Goal: Task Accomplishment & Management: Manage account settings

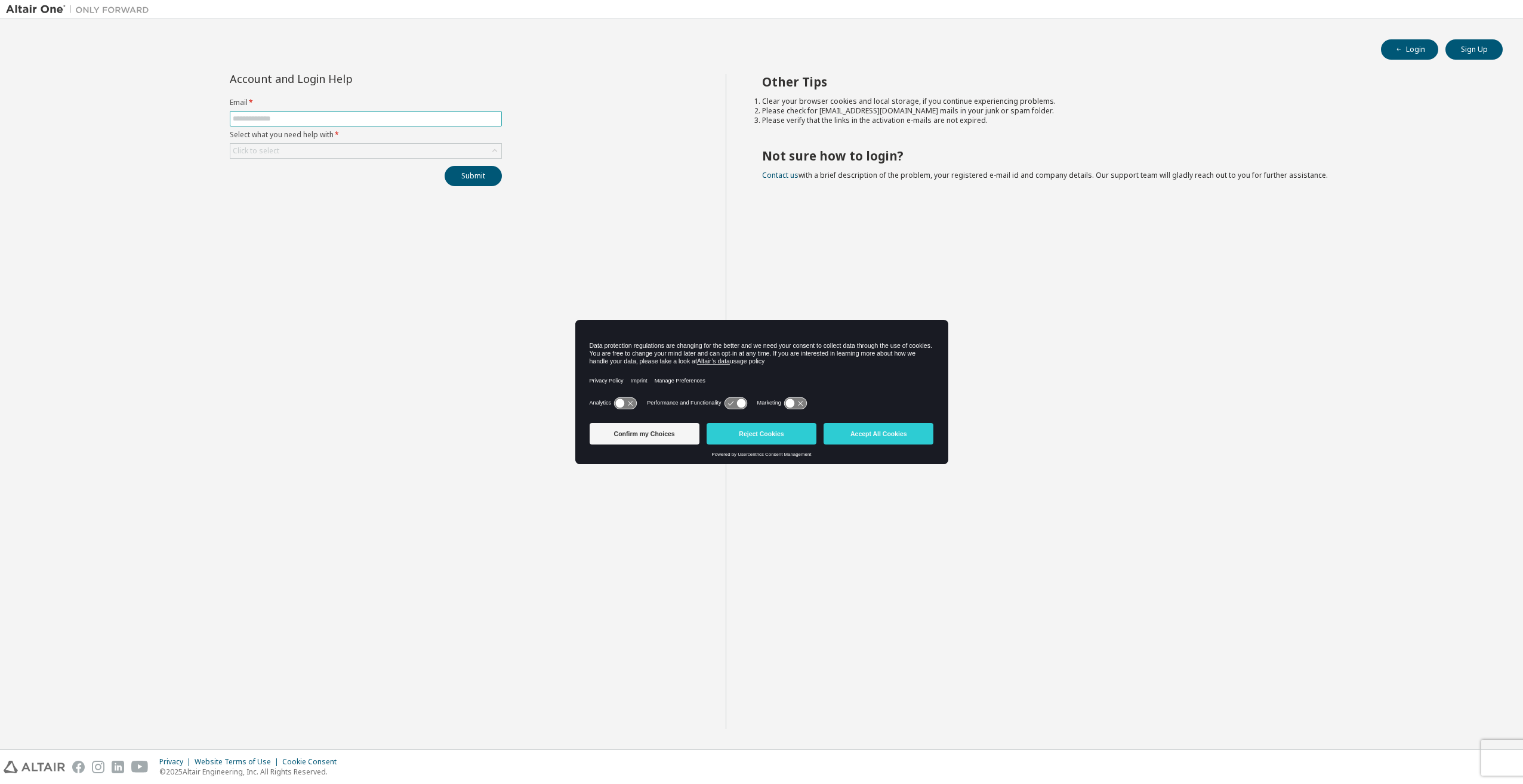
click at [350, 119] on input "text" at bounding box center [365, 119] width 266 height 10
type input "**********"
click at [342, 155] on div "Click to select" at bounding box center [365, 151] width 271 height 14
click at [344, 191] on li "I forgot my password" at bounding box center [365, 184] width 269 height 15
click at [496, 180] on button "Submit" at bounding box center [473, 175] width 57 height 20
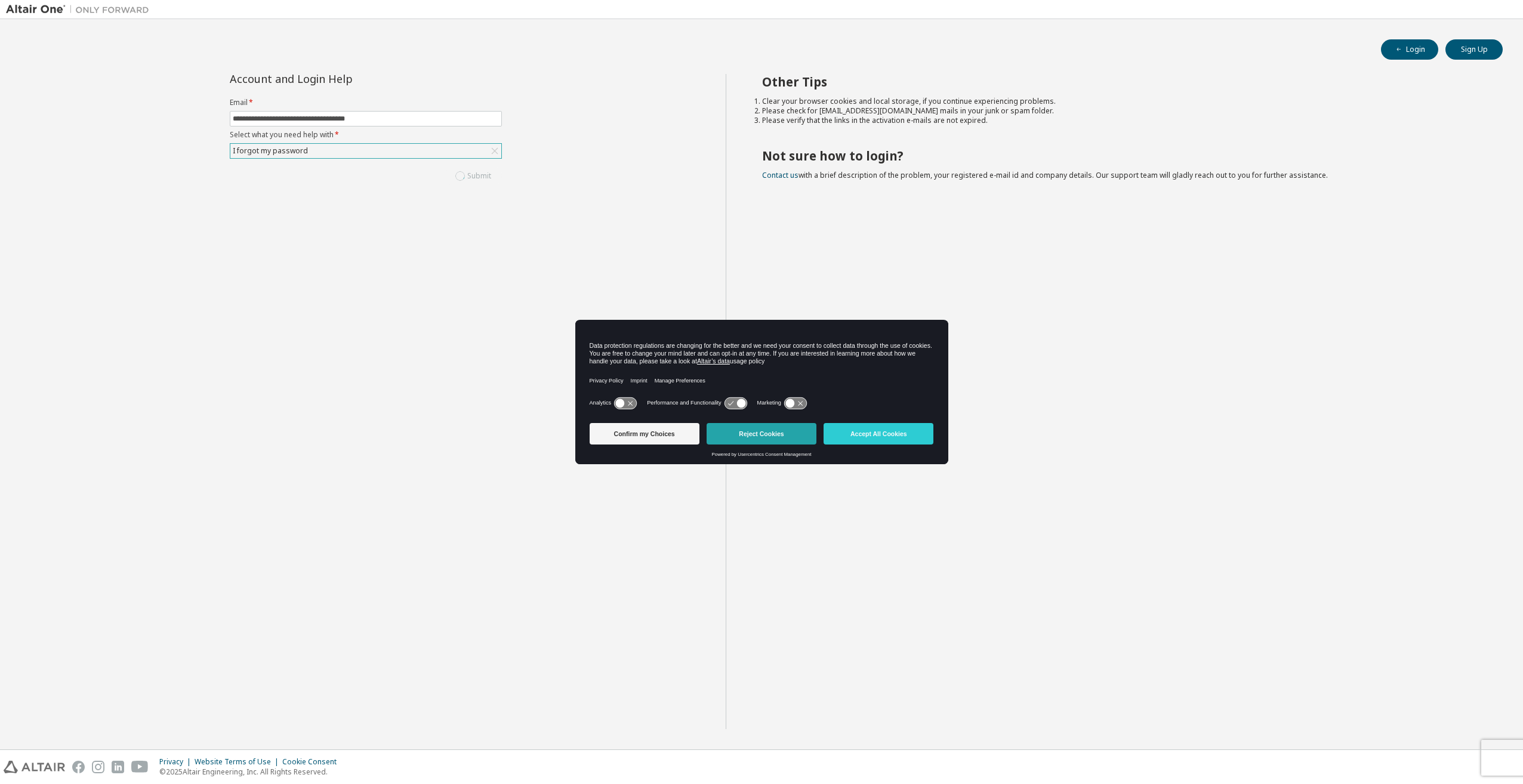
drag, startPoint x: 780, startPoint y: 434, endPoint x: 774, endPoint y: 449, distance: 16.2
click at [780, 434] on button "Reject Cookies" at bounding box center [761, 433] width 110 height 21
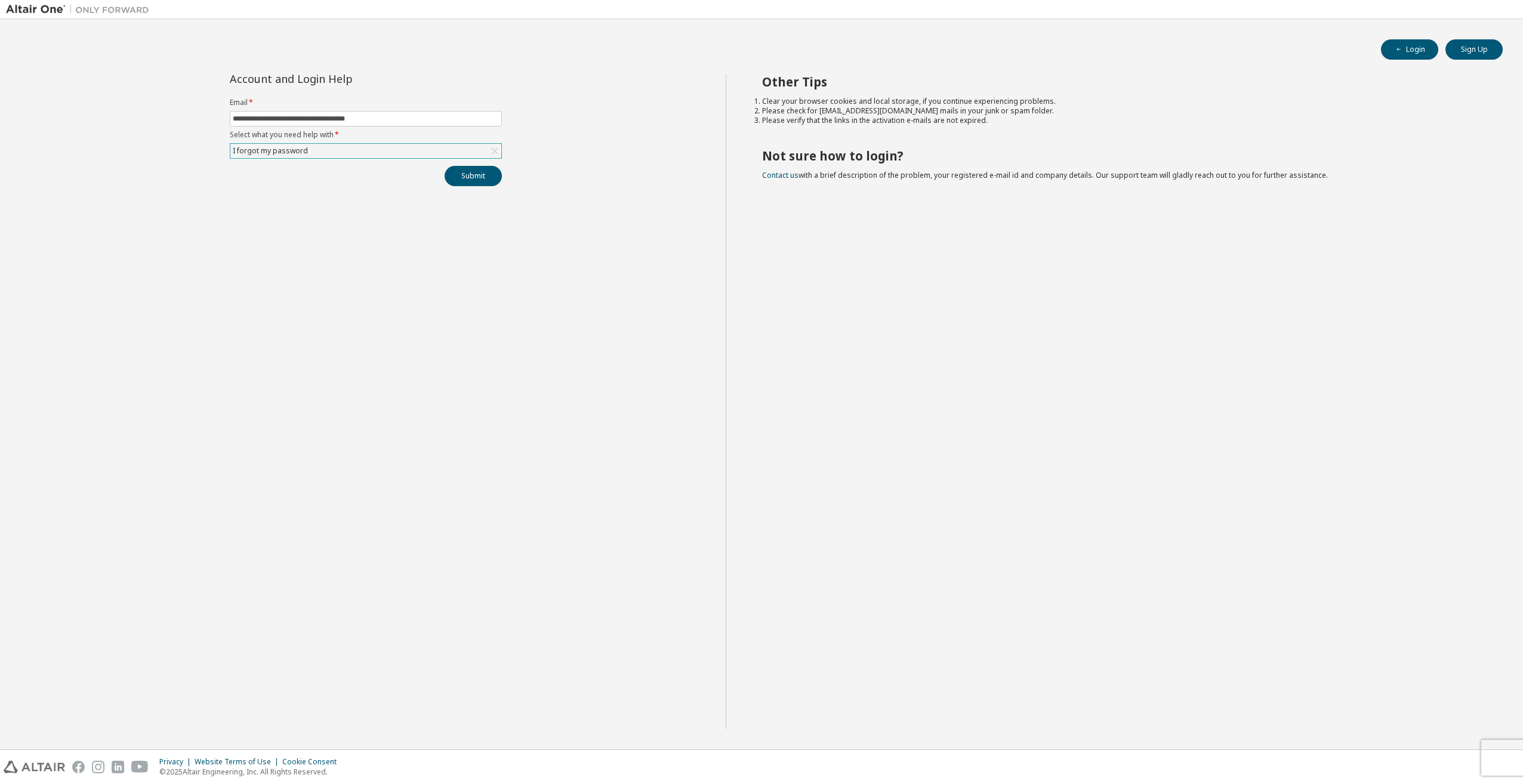
click at [847, 667] on div "Other Tips Clear your browser cookies and local storage, if you continue experi…" at bounding box center [1121, 401] width 792 height 655
click at [465, 180] on button "Submit" at bounding box center [473, 175] width 57 height 20
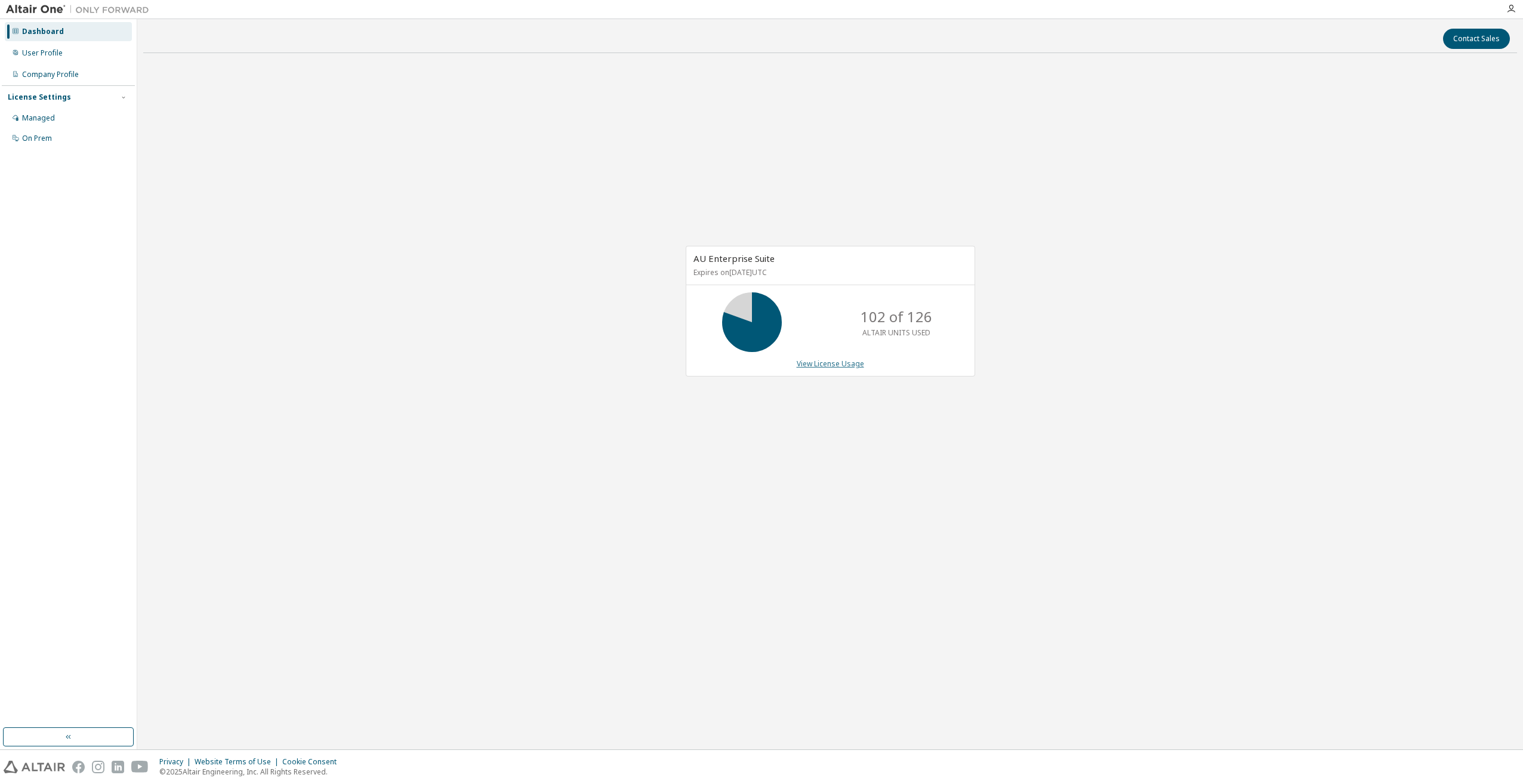
click at [844, 366] on link "View License Usage" at bounding box center [830, 363] width 68 height 10
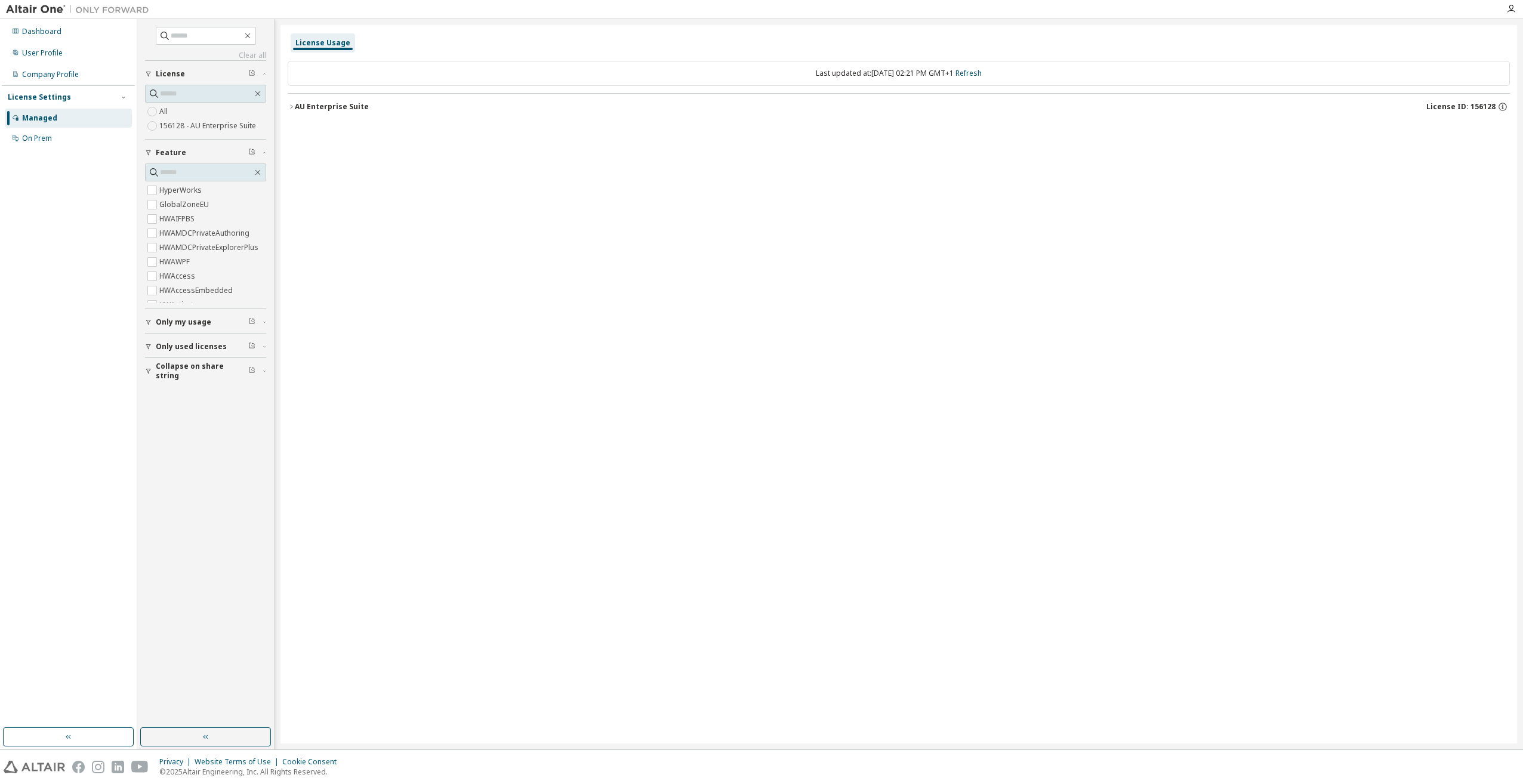
click at [182, 318] on span "Only my usage" at bounding box center [184, 322] width 55 height 10
click at [291, 104] on icon "button" at bounding box center [291, 106] width 7 height 7
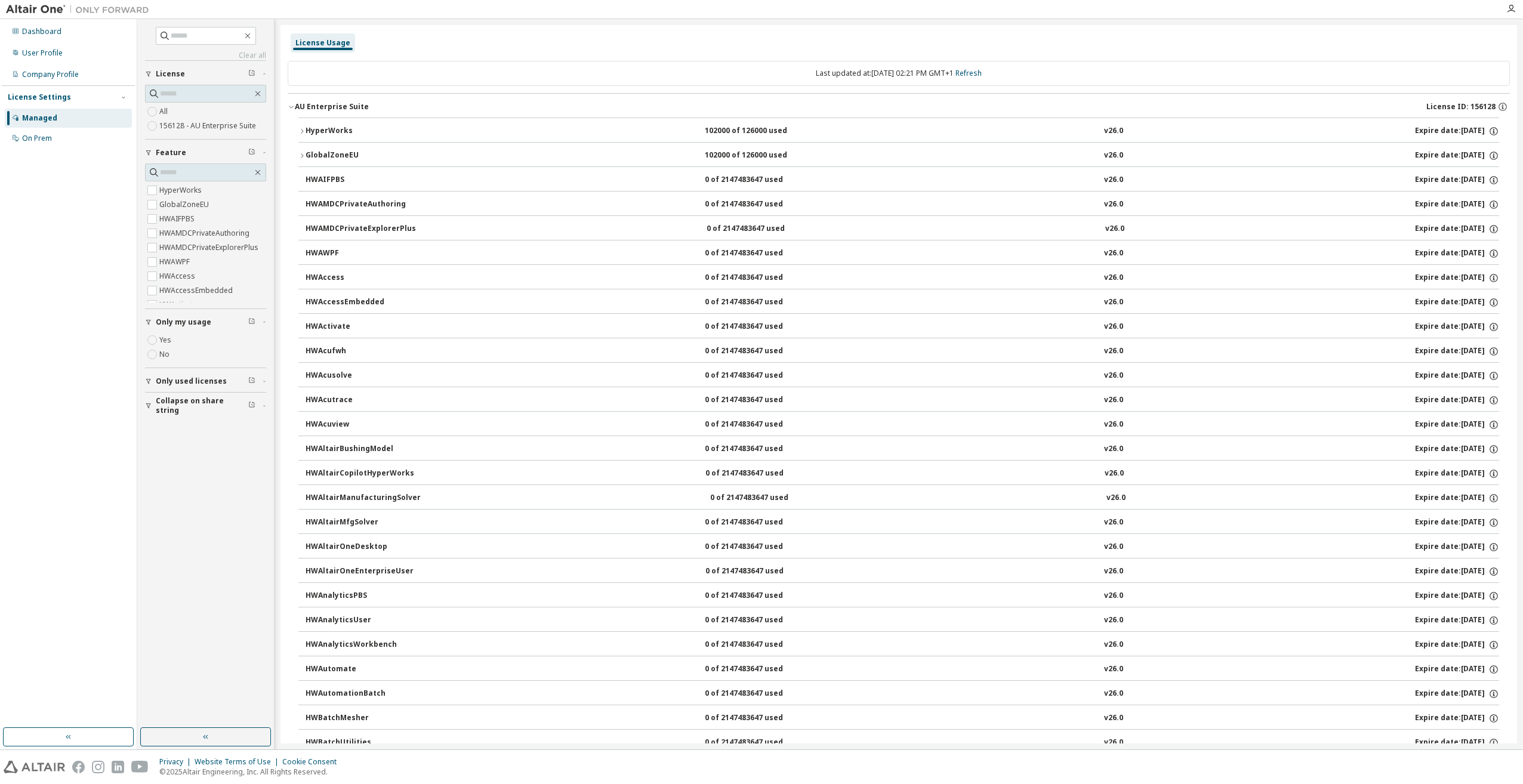
click at [291, 106] on icon "button" at bounding box center [291, 106] width 7 height 7
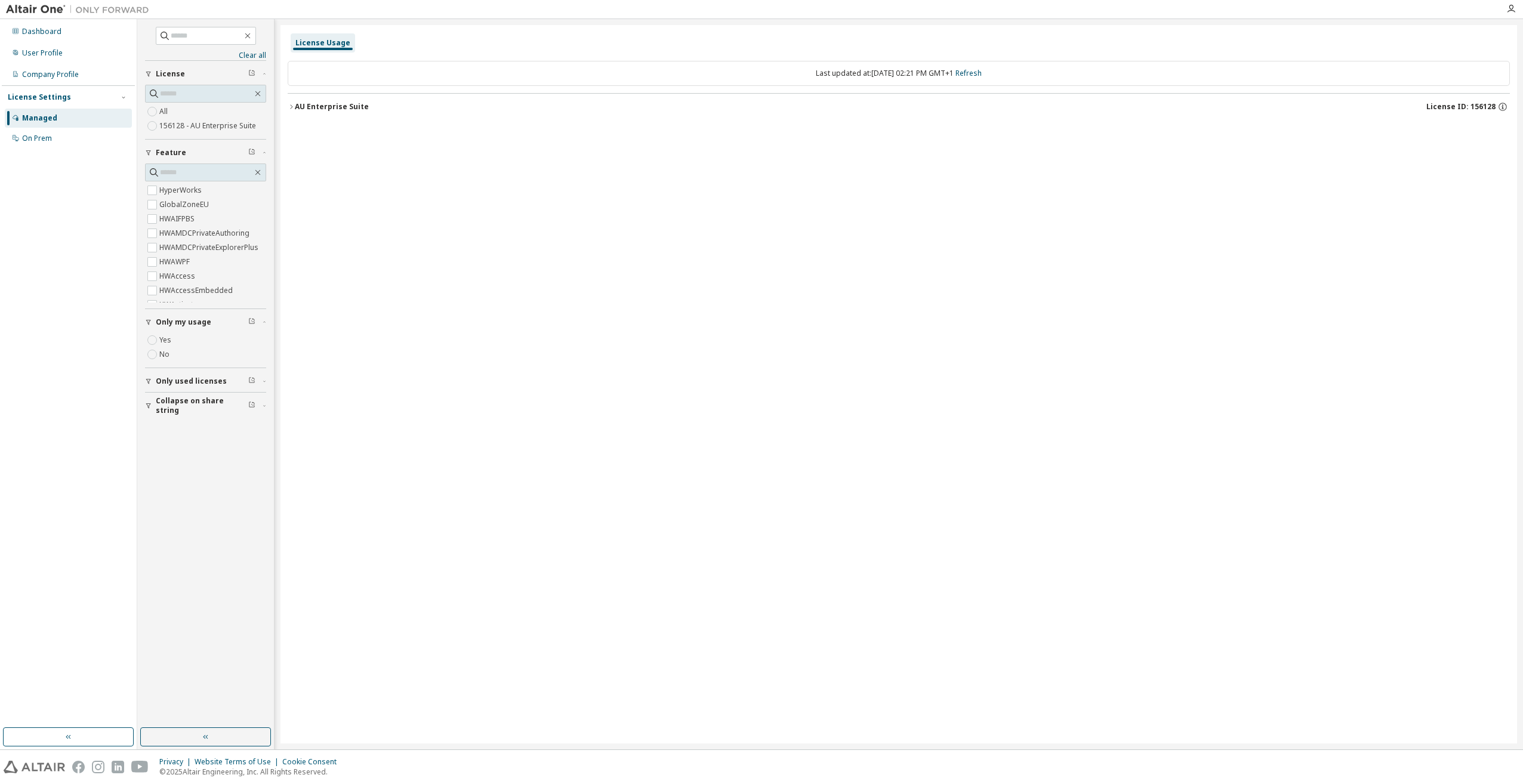
click at [159, 381] on span "Only used licenses" at bounding box center [191, 381] width 71 height 10
click at [178, 332] on span "Only used licenses" at bounding box center [191, 327] width 71 height 10
click at [168, 308] on span "Only my usage" at bounding box center [184, 303] width 55 height 10
click at [526, 125] on div "Last updated at: Wed 2025-10-08 02:21 PM GMT+1 Refresh AU Enterprise Suite Lice…" at bounding box center [898, 90] width 1222 height 73
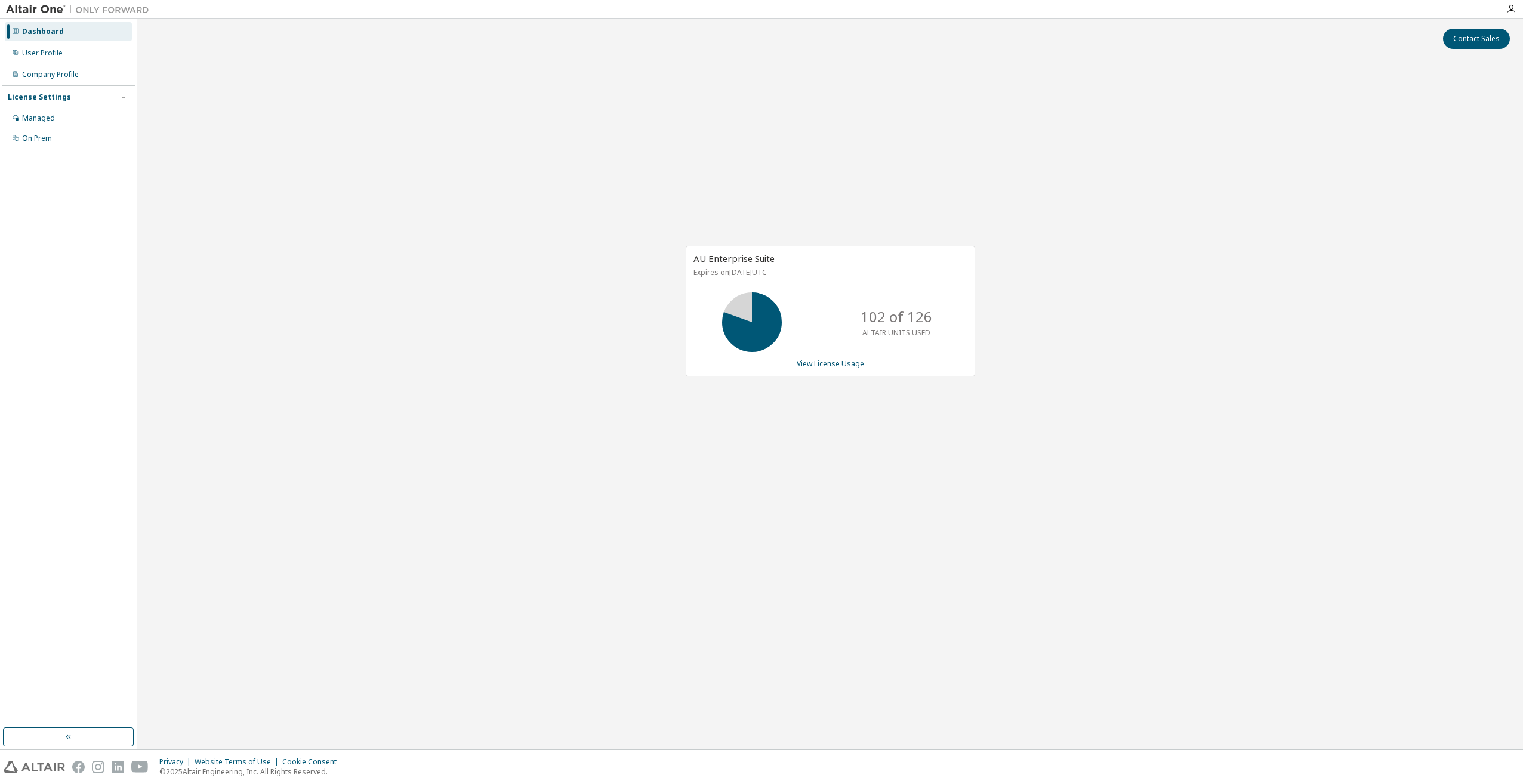
click at [852, 310] on div "102 of 126 ALTAIR UNITS USED" at bounding box center [896, 322] width 95 height 60
click at [54, 53] on div "User Profile" at bounding box center [42, 53] width 41 height 10
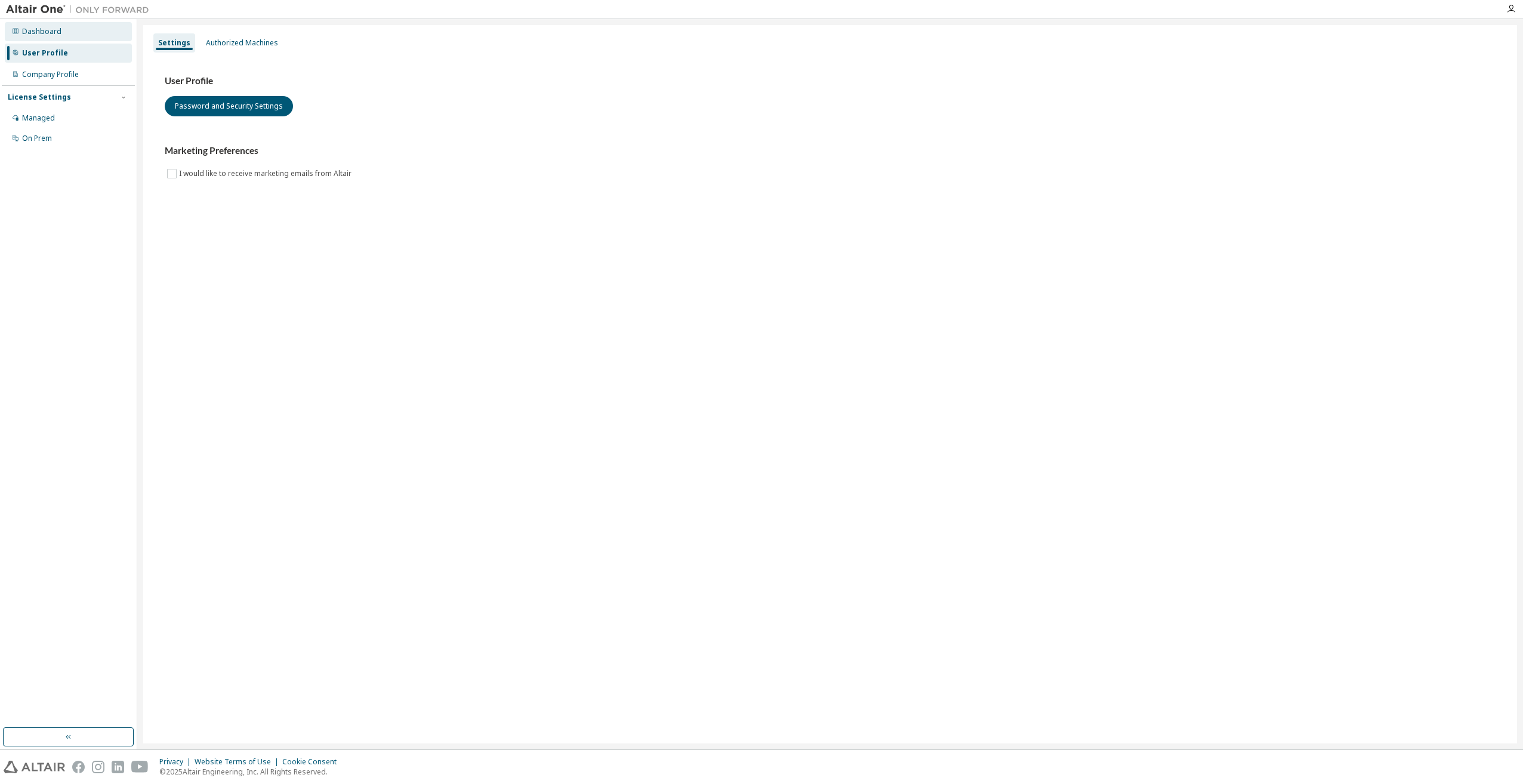
click at [60, 34] on div "Dashboard" at bounding box center [68, 32] width 127 height 19
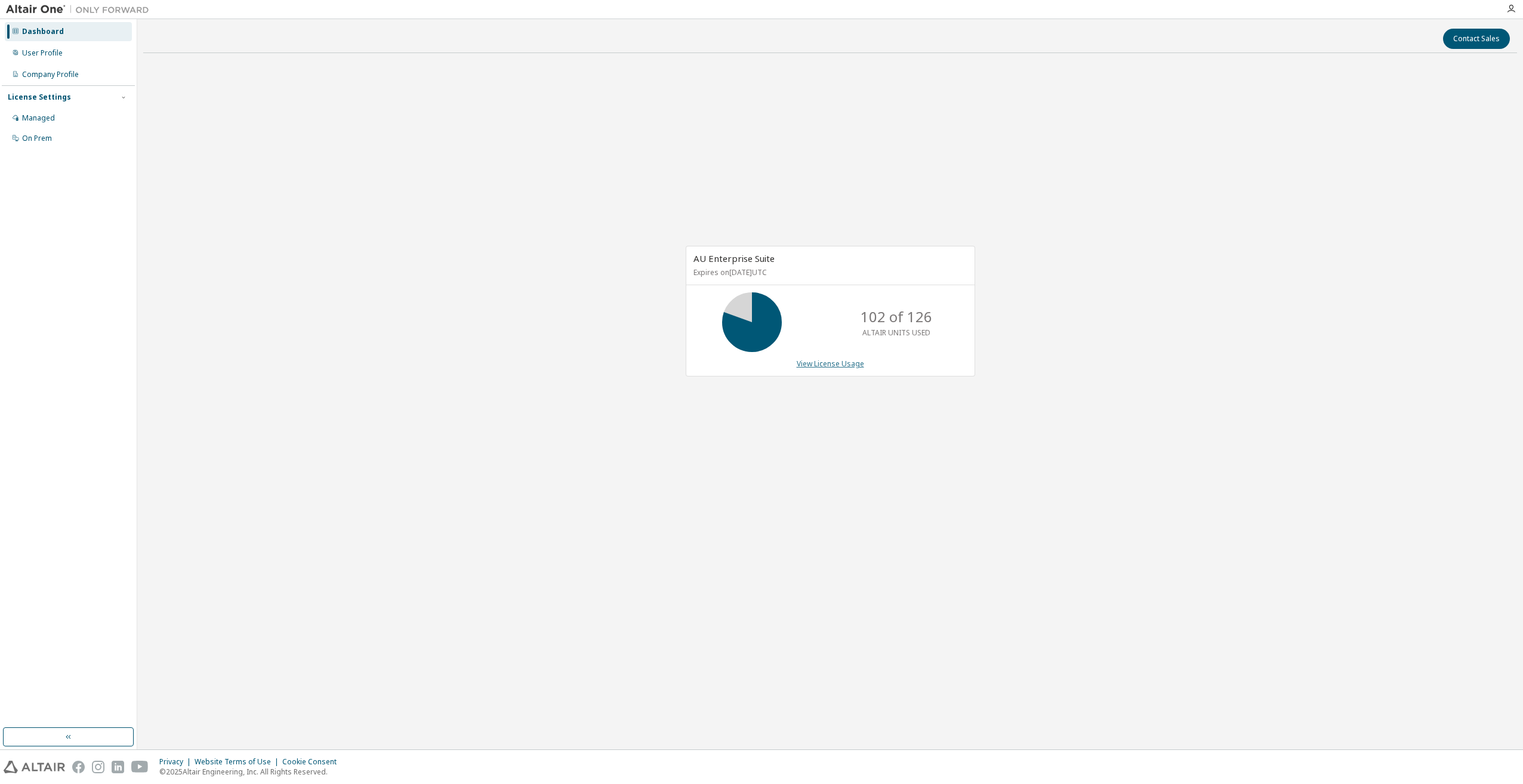
click at [827, 365] on link "View License Usage" at bounding box center [830, 363] width 68 height 10
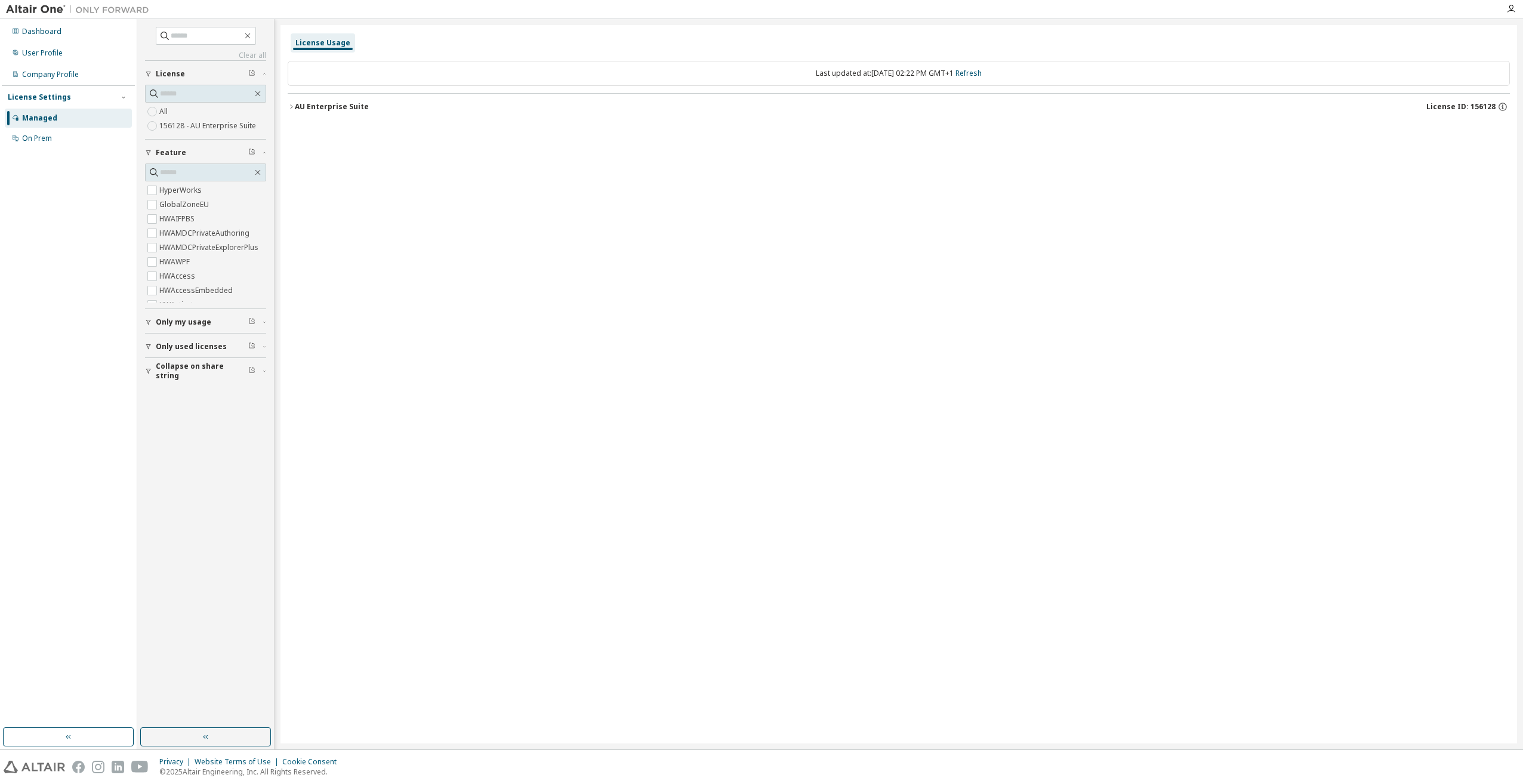
click at [151, 320] on icon "button" at bounding box center [148, 321] width 7 height 7
click at [1501, 104] on icon "button" at bounding box center [1502, 106] width 11 height 11
click at [298, 111] on div "AU Enterprise Suite License ID: 156128" at bounding box center [902, 106] width 1215 height 11
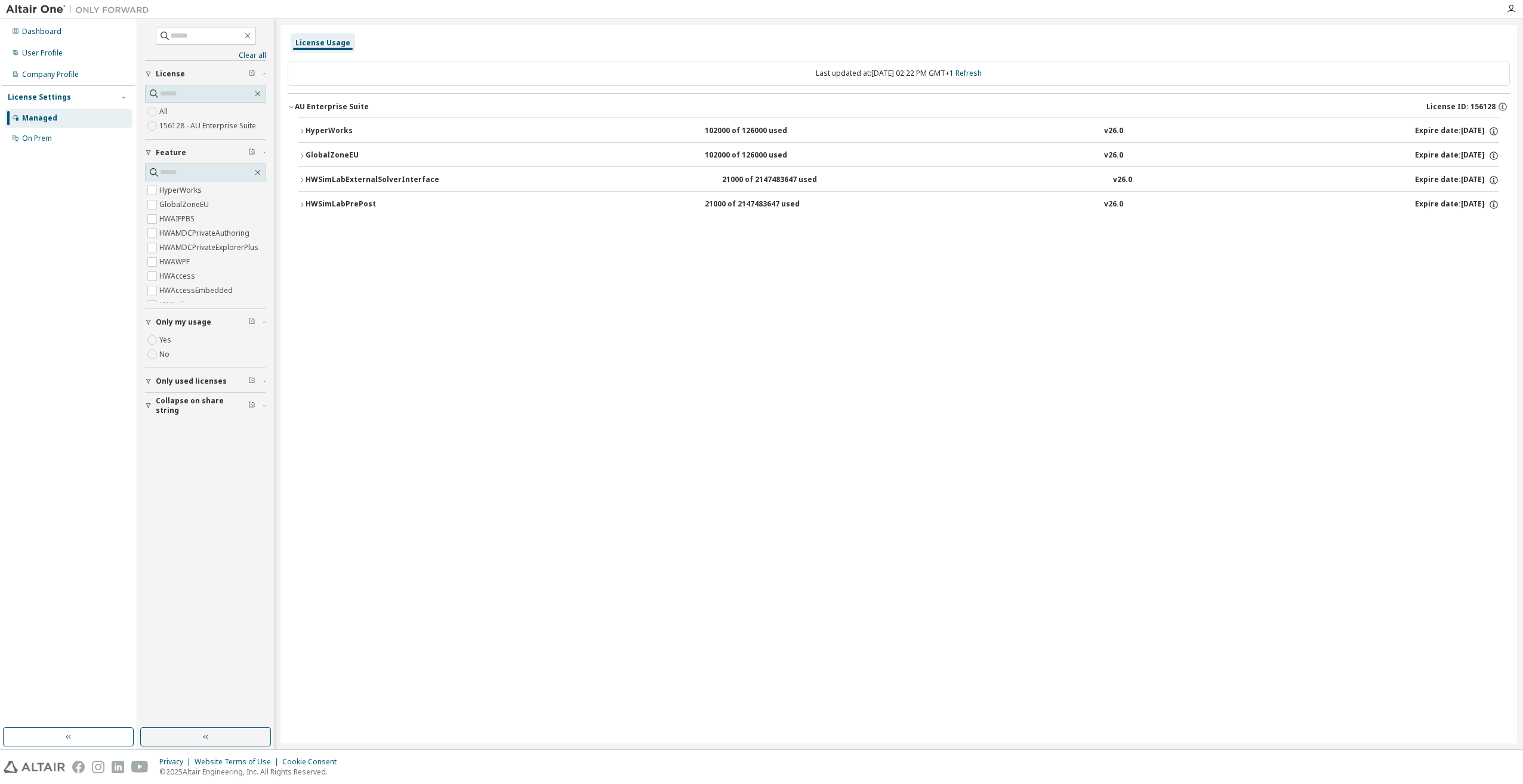
click at [302, 130] on icon "button" at bounding box center [302, 131] width 3 height 4
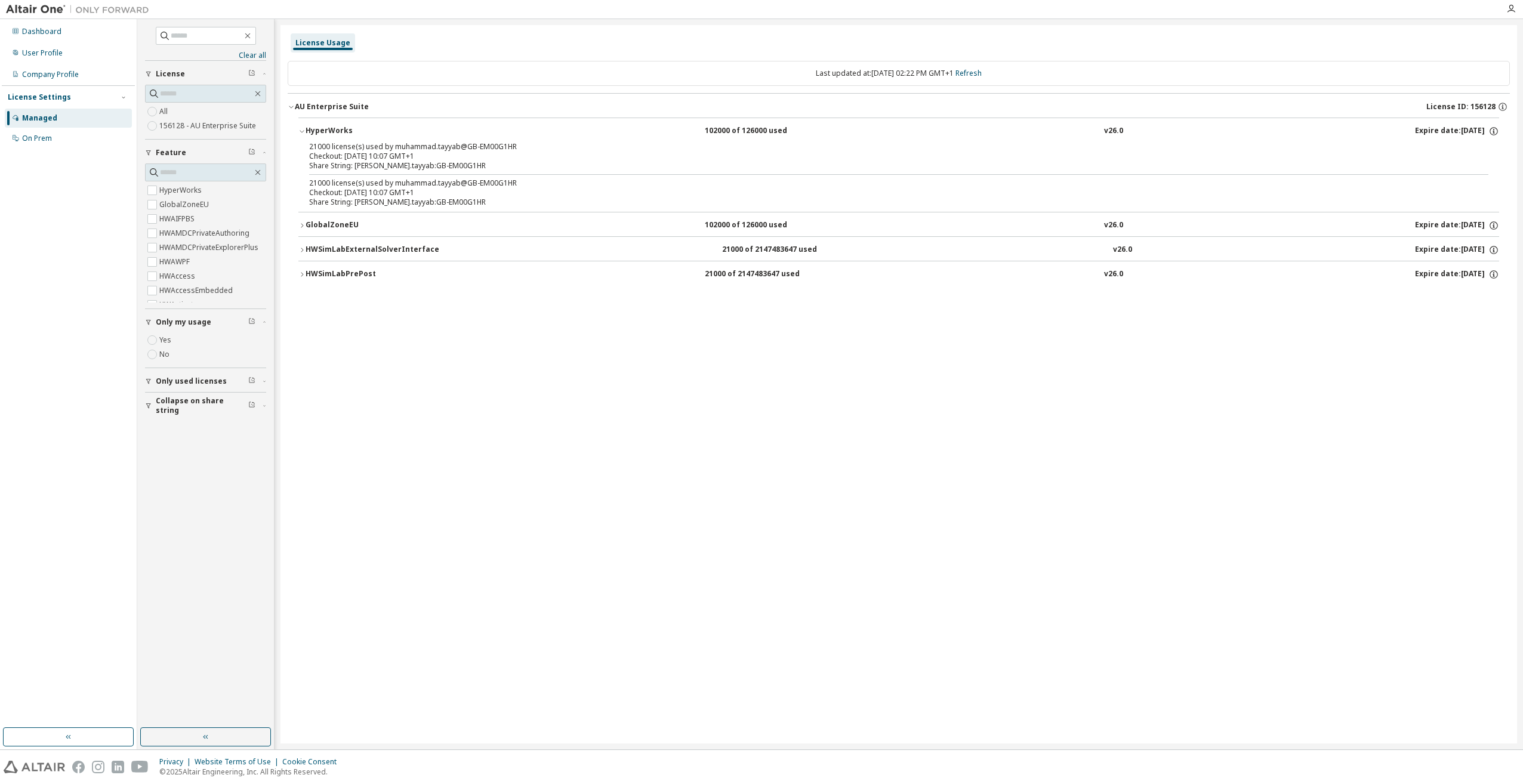
click at [302, 225] on icon "button" at bounding box center [302, 225] width 7 height 7
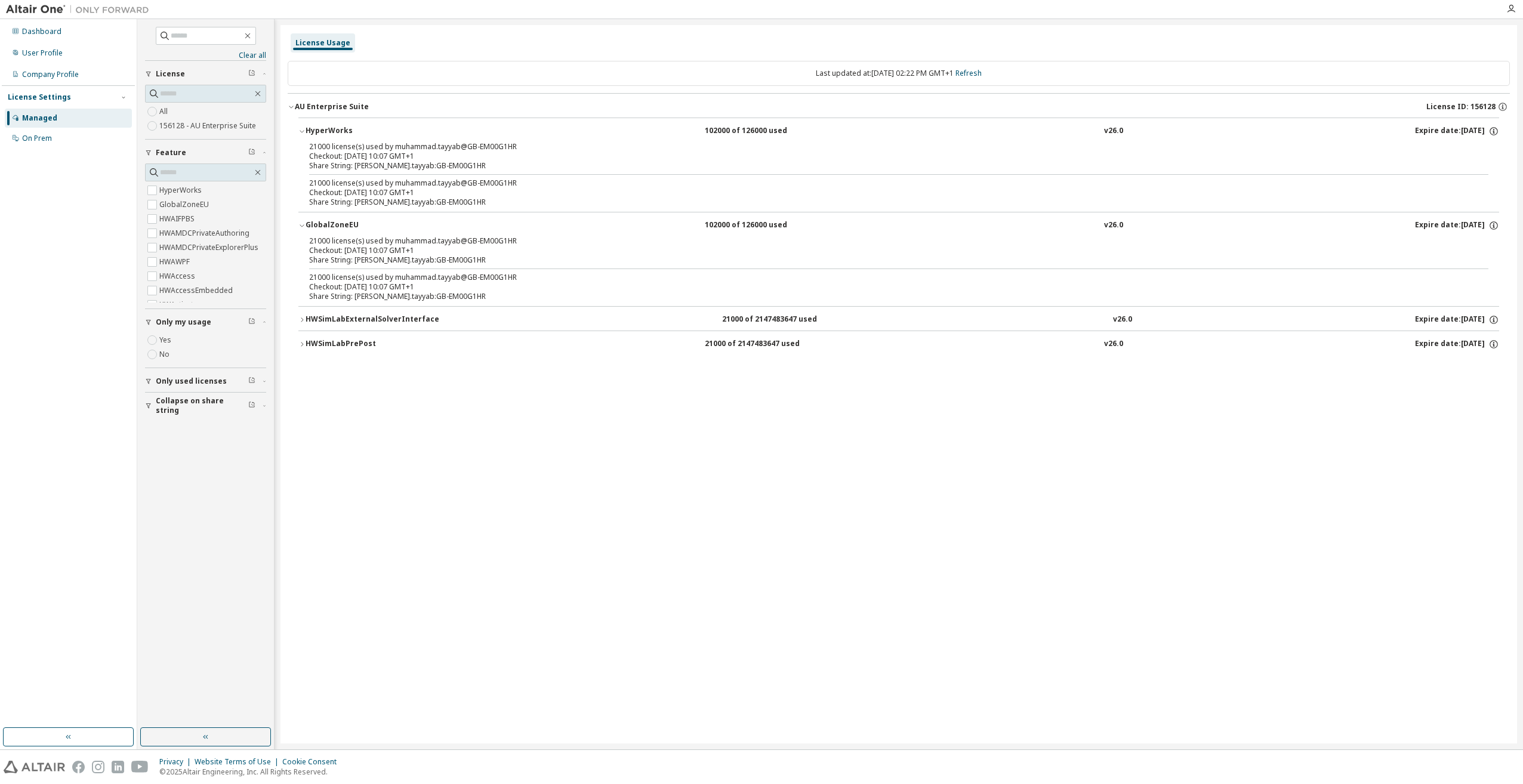
click at [302, 315] on button "HWSimLabExternalSolverInterface 21000 of 2147483647 used v26.0 Expire date: 202…" at bounding box center [898, 320] width 1201 height 26
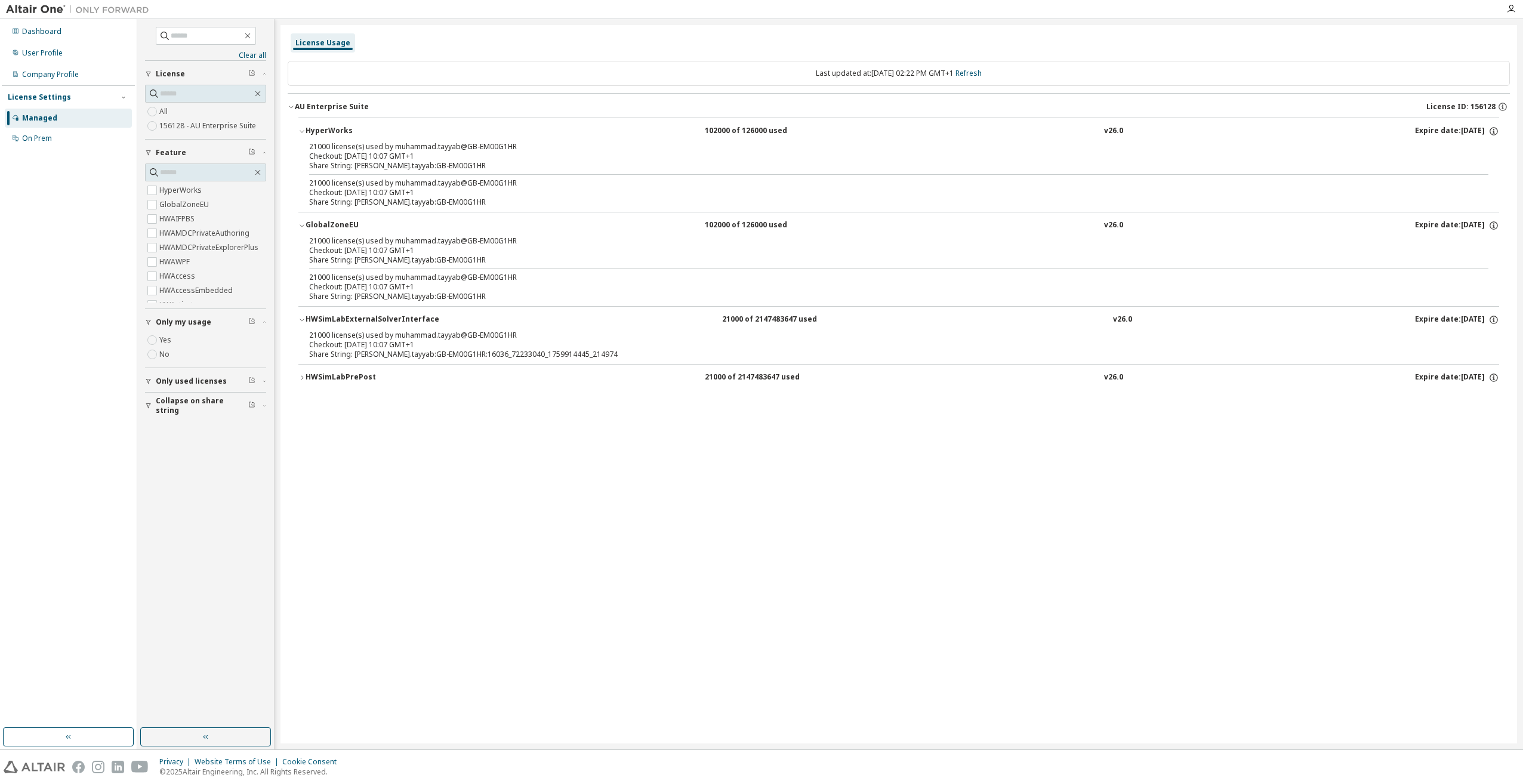
click at [306, 373] on div "HWSimLabPrePost" at bounding box center [359, 378] width 108 height 11
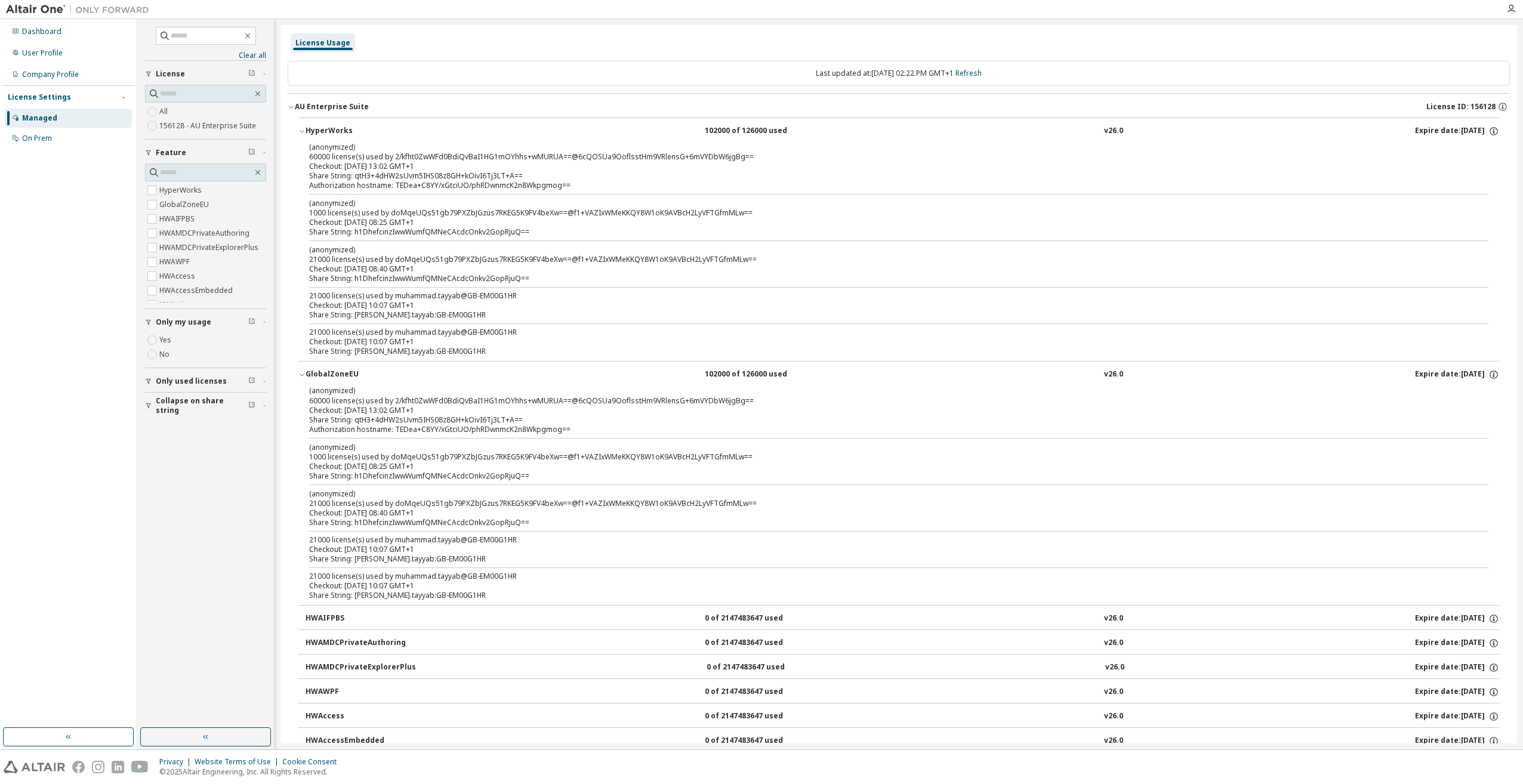
click at [319, 48] on div "License Usage" at bounding box center [323, 43] width 64 height 19
